Goal: Task Accomplishment & Management: Manage account settings

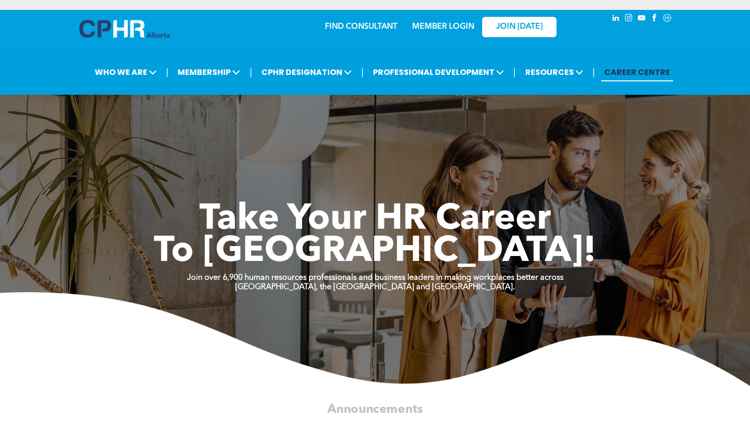
click at [434, 29] on link "MEMBER LOGIN" at bounding box center [443, 27] width 62 height 8
click at [429, 26] on link "MEMBER LOGIN" at bounding box center [443, 27] width 62 height 8
click at [434, 30] on link "MEMBER LOGIN" at bounding box center [443, 27] width 62 height 8
click at [434, 34] on div "MEMBER LOGIN" at bounding box center [421, 26] width 91 height 31
click at [434, 31] on p "MEMBER LOGIN" at bounding box center [443, 26] width 64 height 9
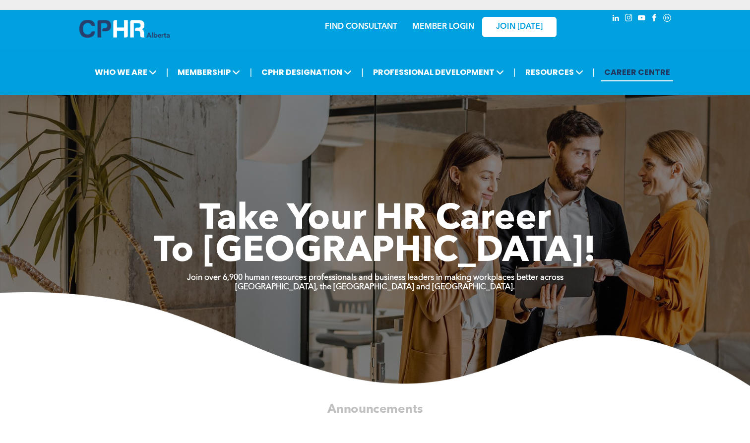
click at [434, 28] on link "MEMBER LOGIN" at bounding box center [443, 27] width 62 height 8
click at [433, 25] on link "MEMBER LOGIN" at bounding box center [443, 27] width 62 height 8
